Goal: Task Accomplishment & Management: Use online tool/utility

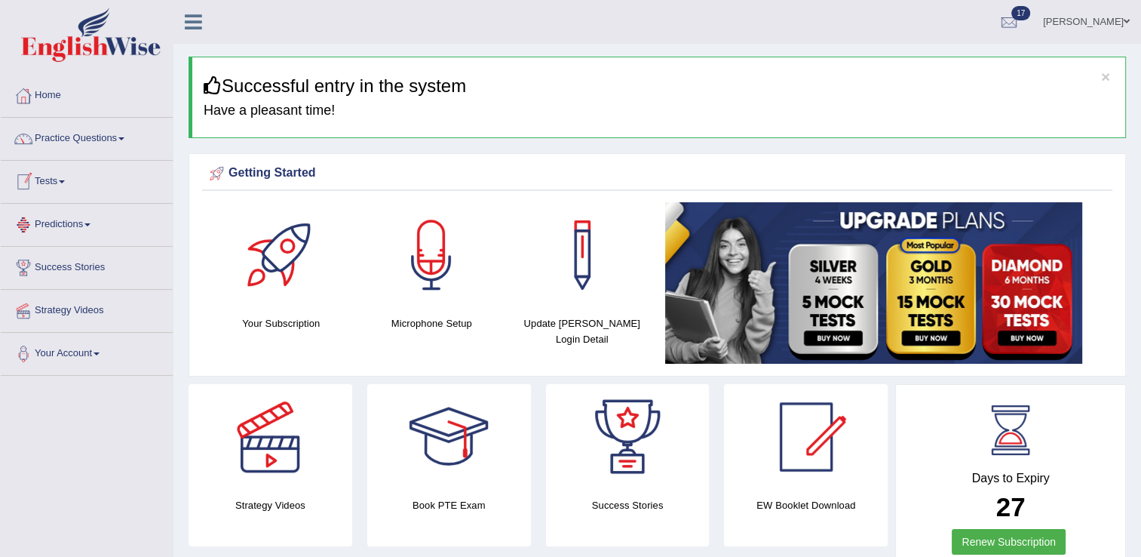
click at [44, 181] on link "Tests" at bounding box center [87, 180] width 172 height 38
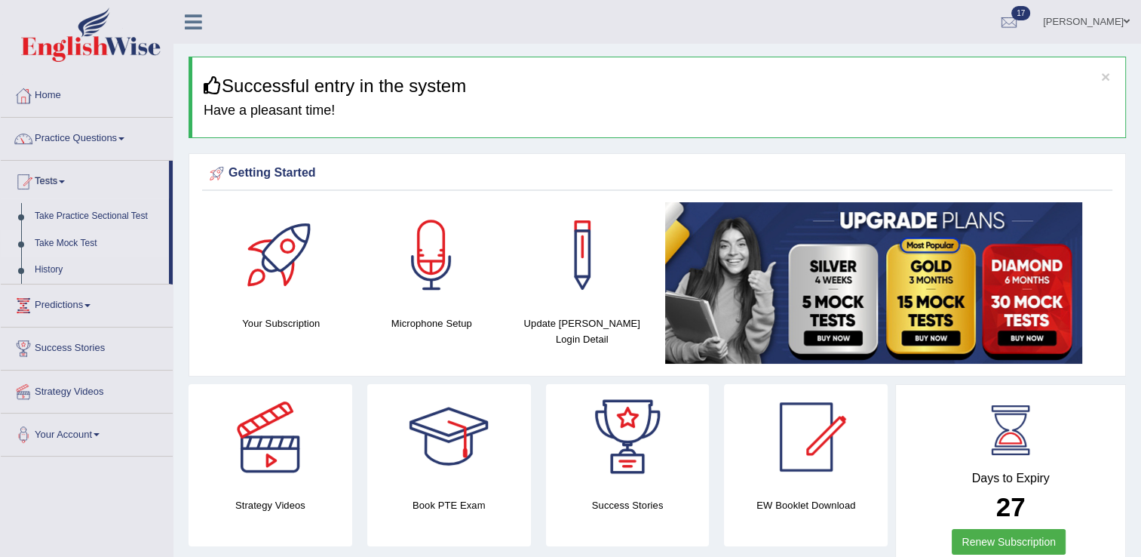
click at [82, 244] on link "Take Mock Test" at bounding box center [98, 243] width 141 height 27
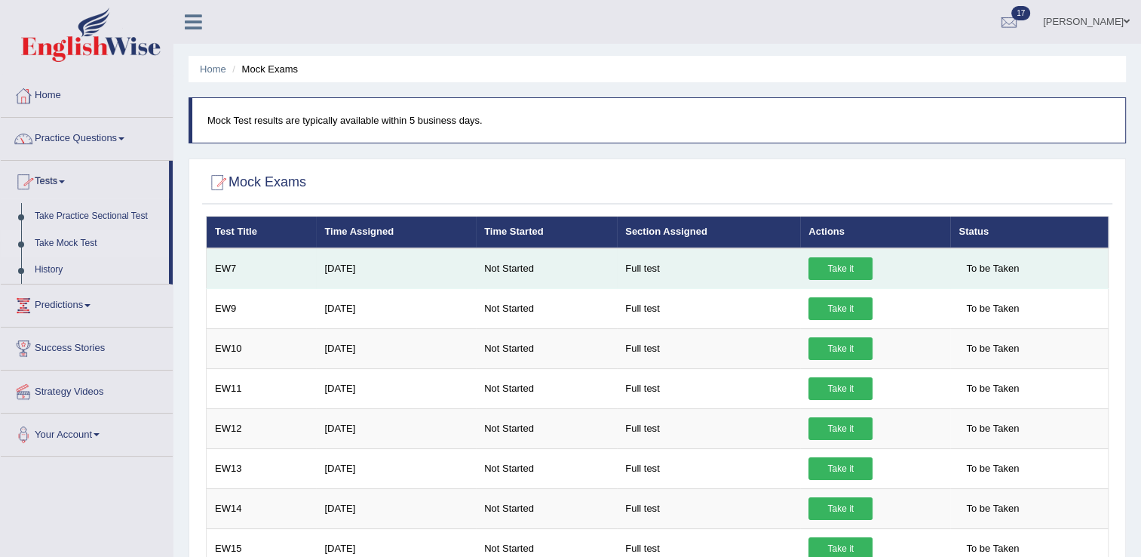
click at [827, 270] on link "Take it" at bounding box center [840, 268] width 64 height 23
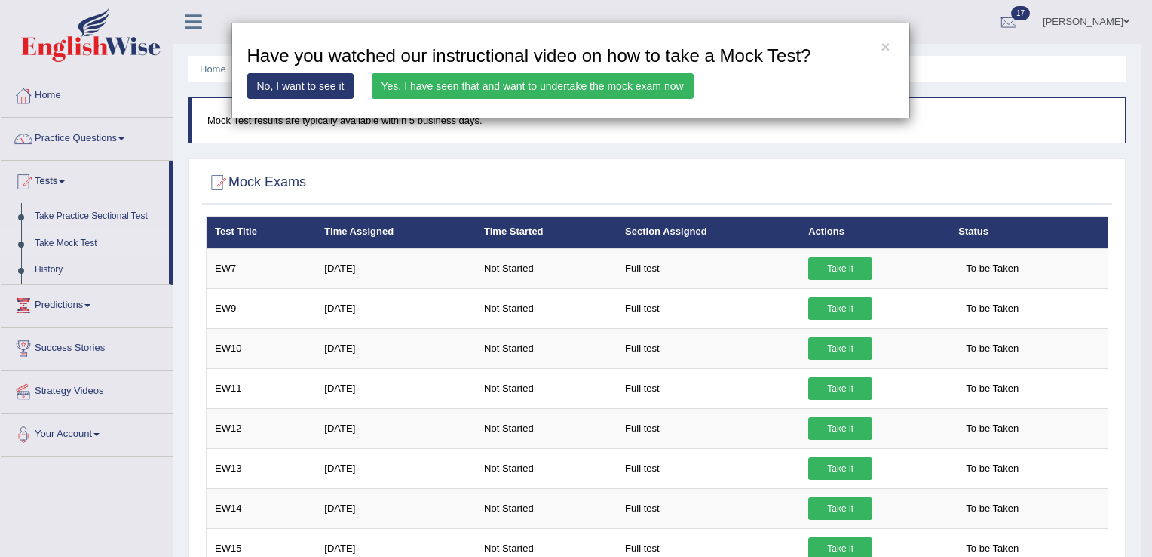
click at [550, 85] on link "Yes, I have seen that and want to undertake the mock exam now" at bounding box center [533, 86] width 322 height 26
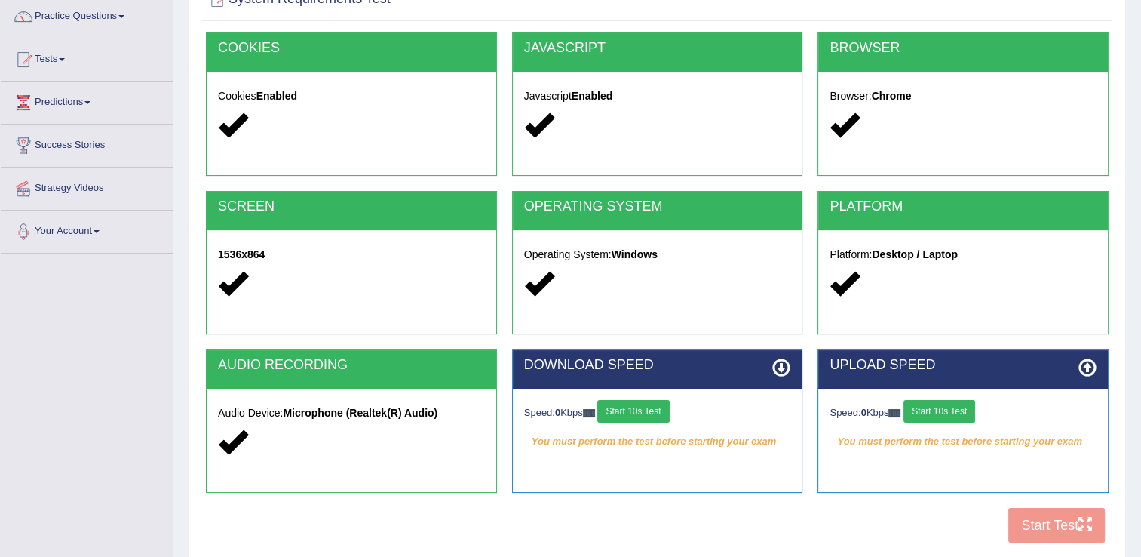
scroll to position [139, 0]
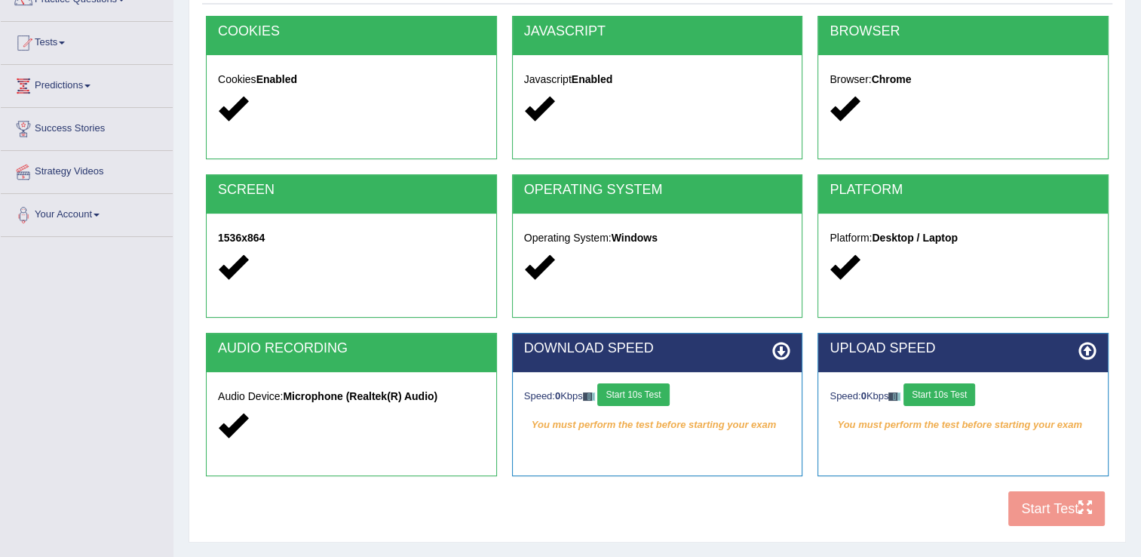
click at [624, 388] on button "Start 10s Test" at bounding box center [633, 394] width 72 height 23
click at [965, 388] on button "Start 10s Test" at bounding box center [939, 394] width 72 height 23
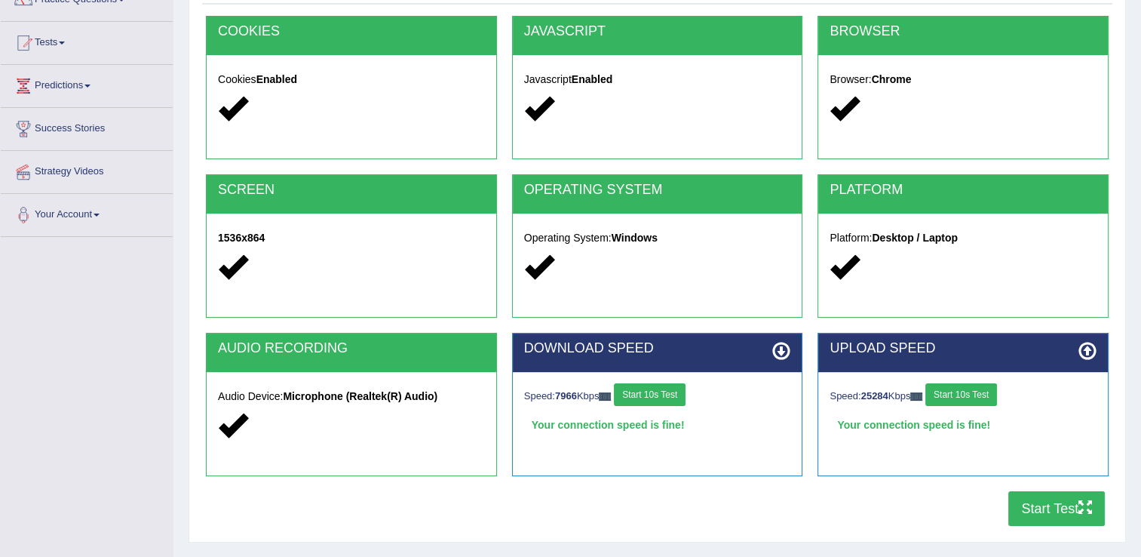
click at [1032, 505] on button "Start Test" at bounding box center [1056, 508] width 97 height 35
